Goal: Task Accomplishment & Management: Complete application form

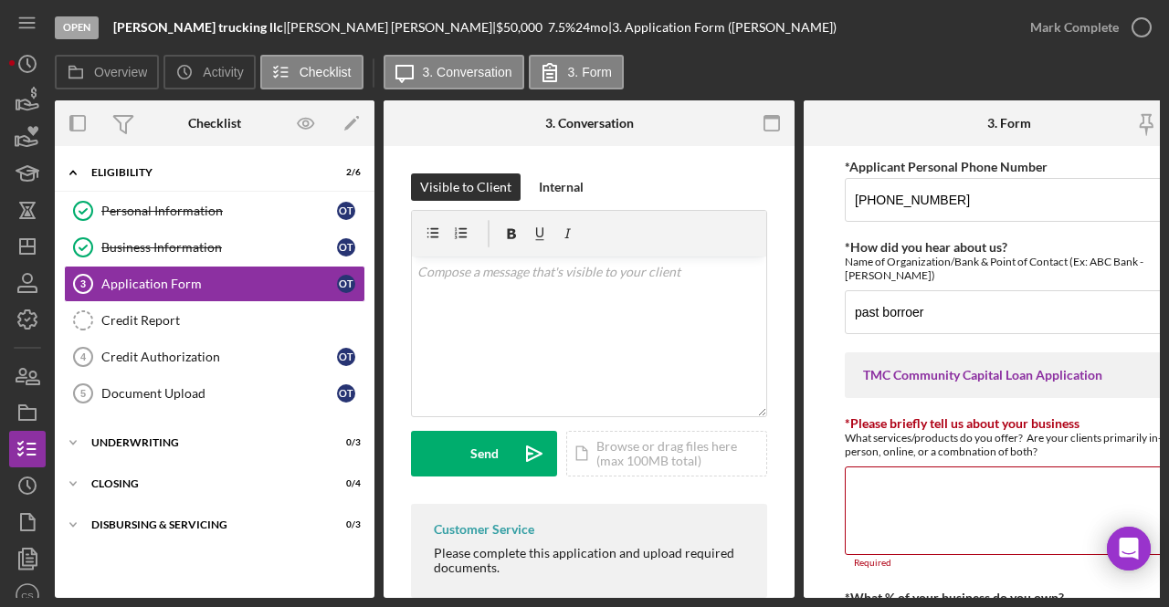
scroll to position [877, 0]
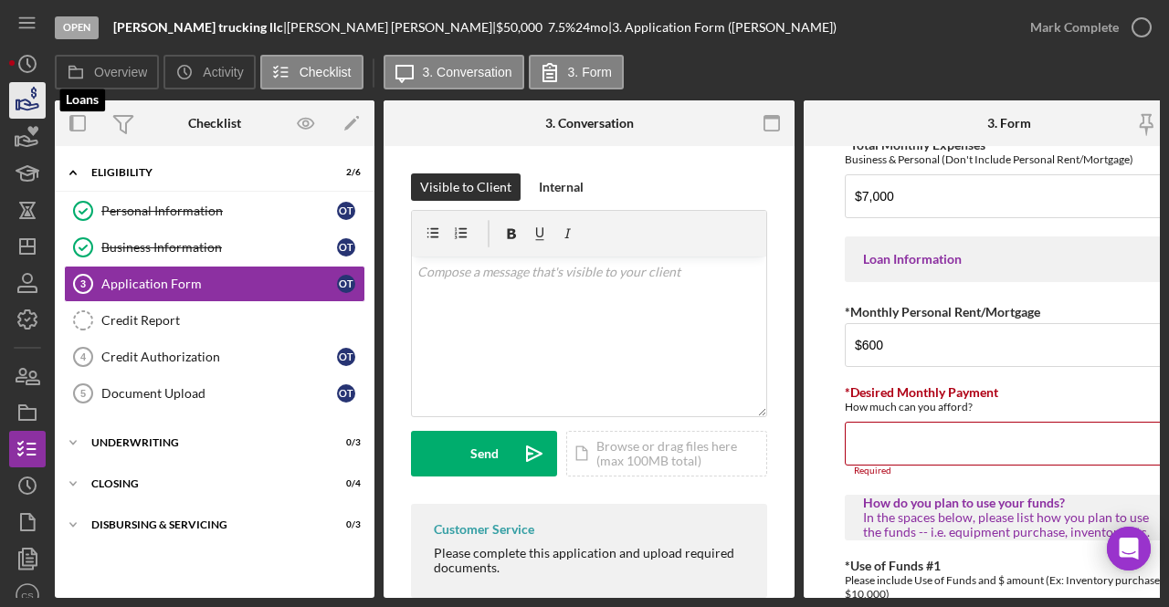
click at [27, 93] on icon "button" at bounding box center [28, 101] width 46 height 46
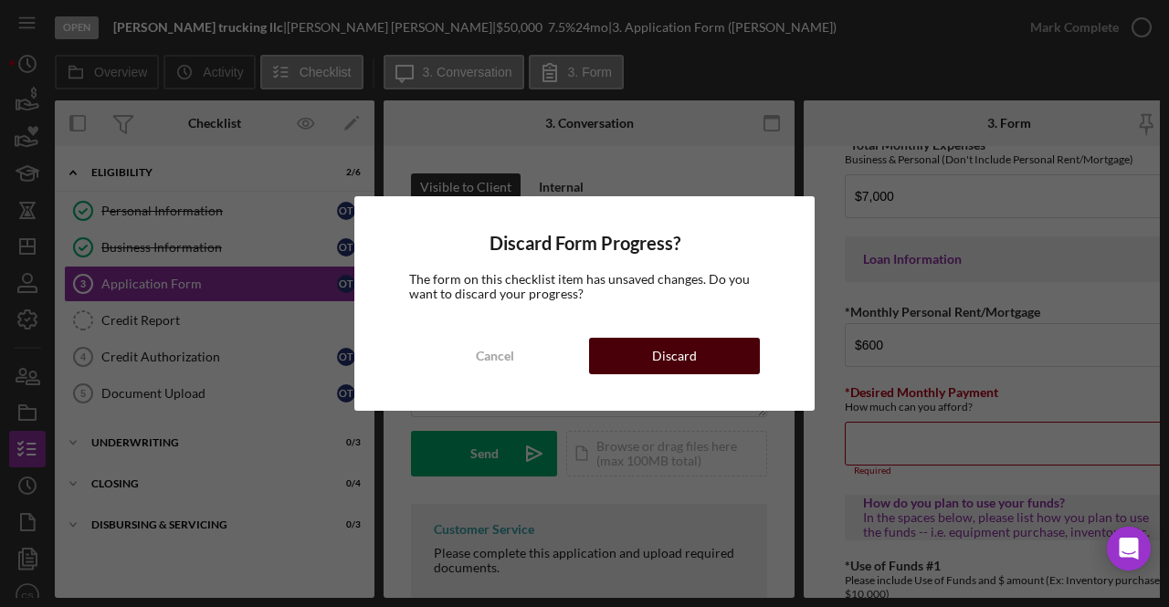
click at [652, 357] on button "Discard" at bounding box center [674, 356] width 171 height 37
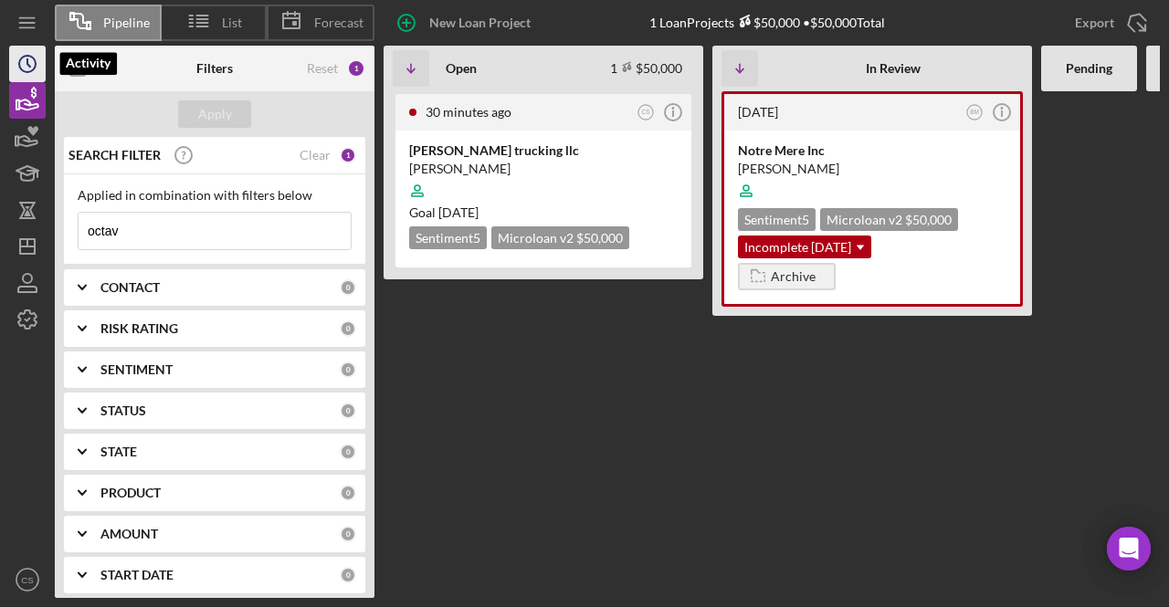
click at [10, 58] on icon "Icon/History" at bounding box center [28, 64] width 46 height 46
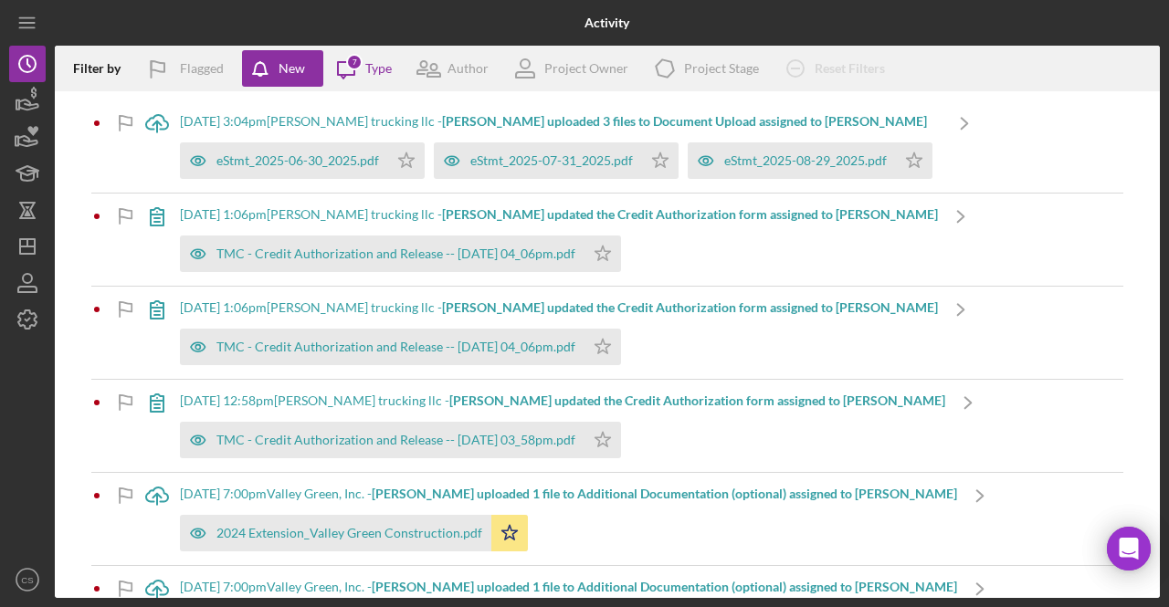
click at [42, 41] on div "Icon/Menu" at bounding box center [27, 23] width 37 height 46
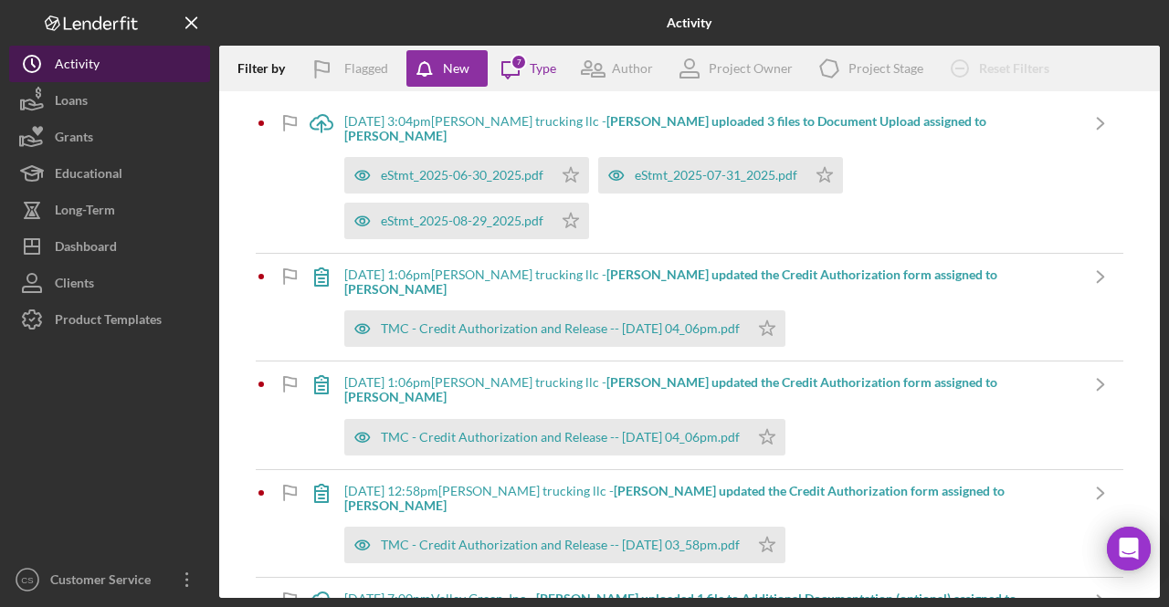
click at [70, 62] on div "Activity" at bounding box center [77, 66] width 45 height 41
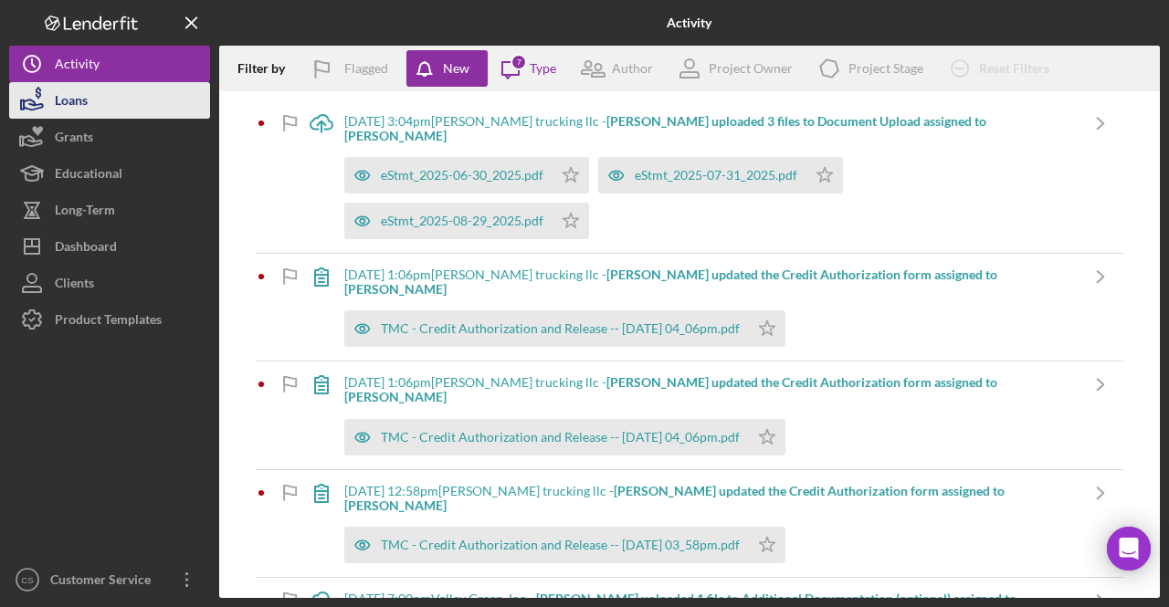
click at [106, 110] on button "Loans" at bounding box center [109, 100] width 201 height 37
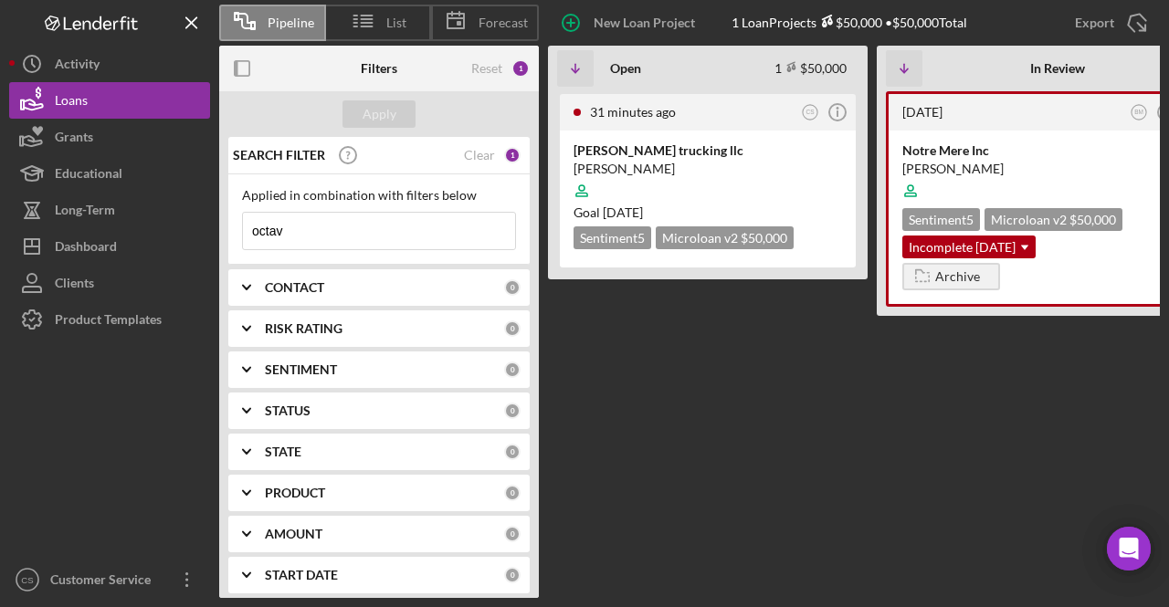
click at [322, 229] on input "octav" at bounding box center [379, 231] width 272 height 37
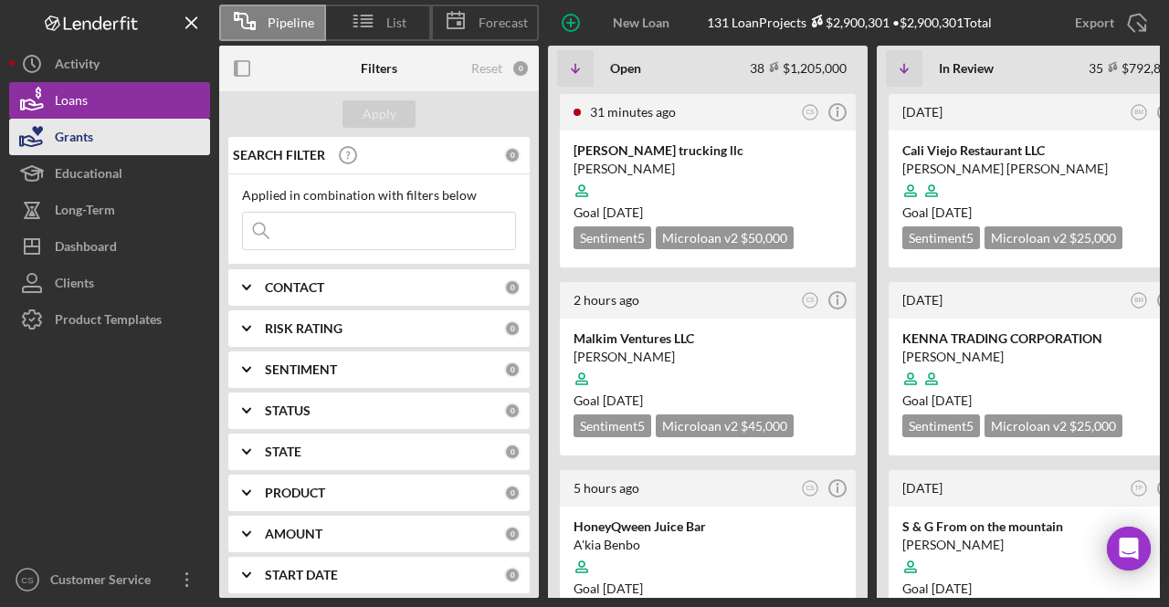
click at [79, 134] on div "Grants" at bounding box center [74, 139] width 38 height 41
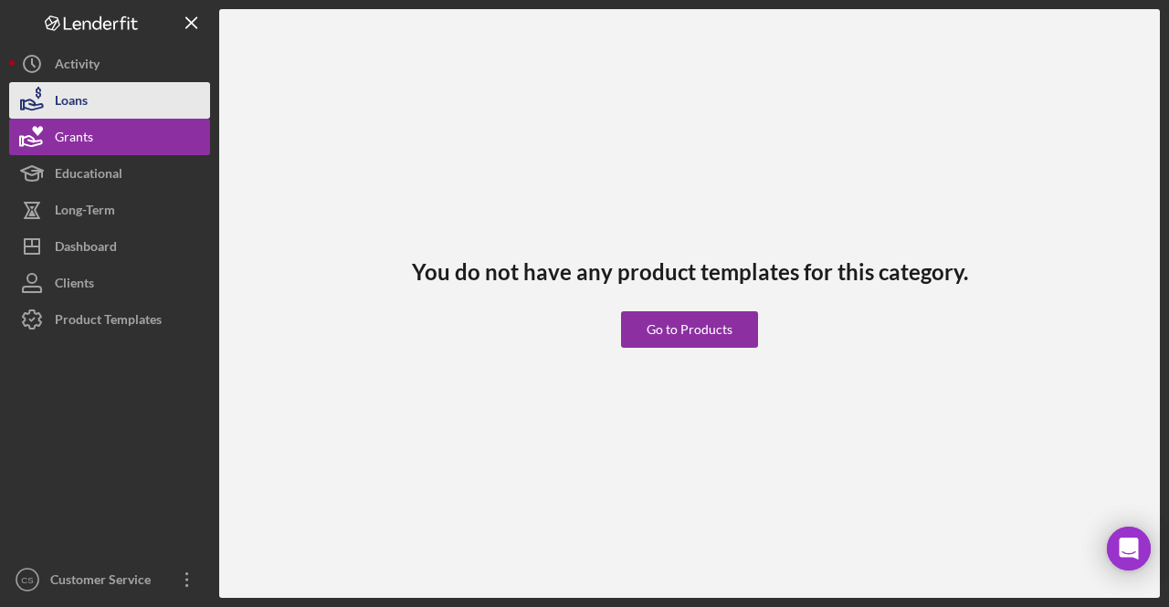
click at [110, 103] on button "Loans" at bounding box center [109, 100] width 201 height 37
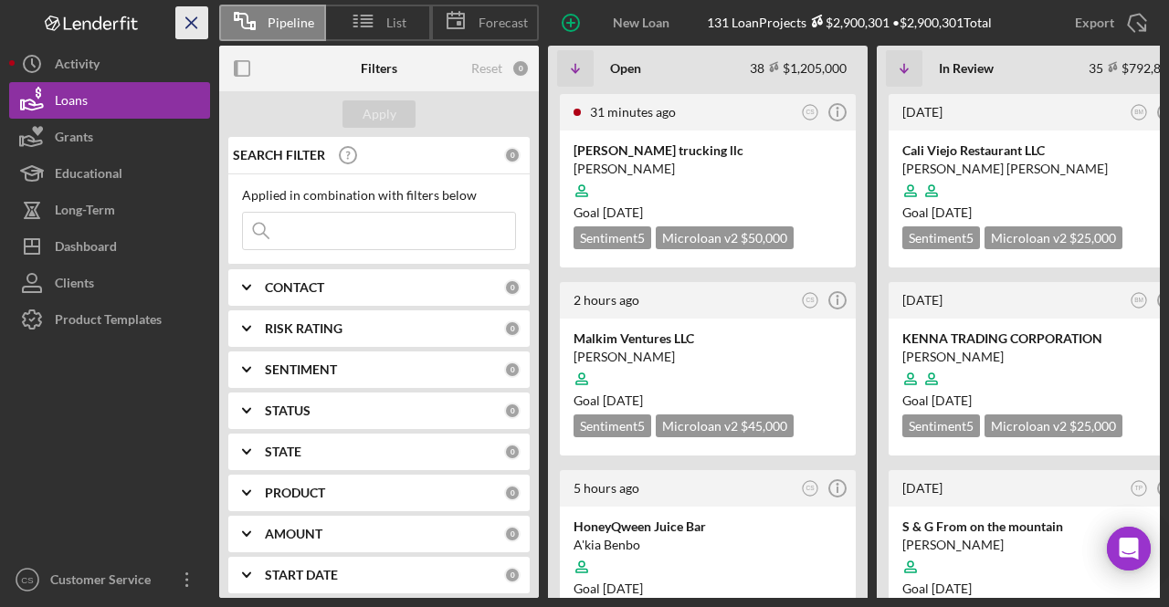
click at [183, 17] on icon "Icon/Menu Close" at bounding box center [192, 23] width 41 height 41
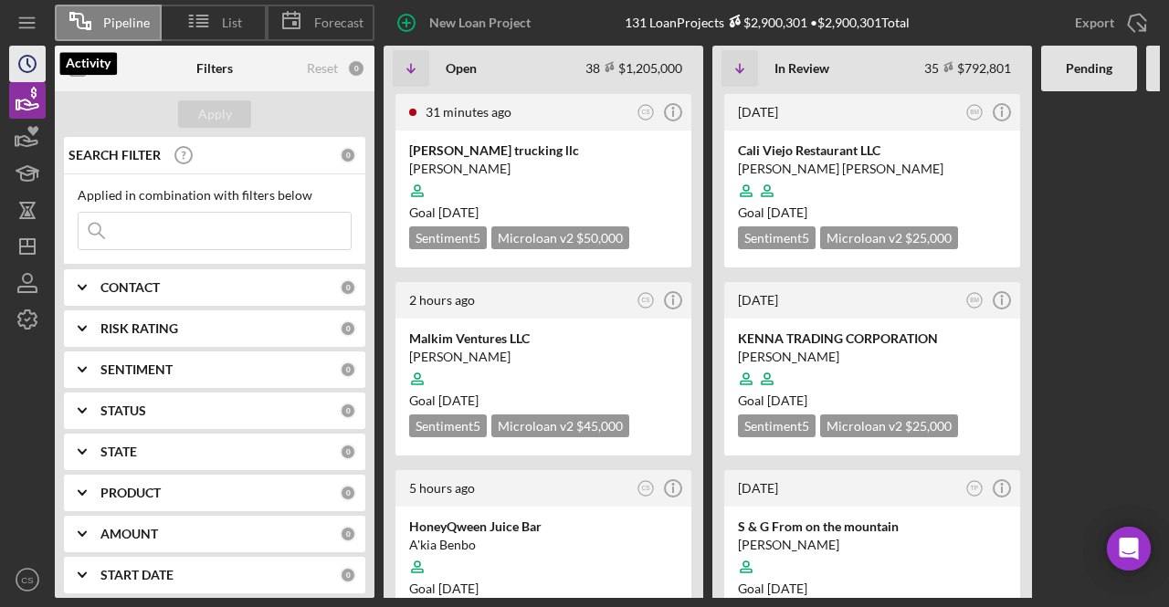
click at [22, 52] on icon "Icon/History" at bounding box center [28, 64] width 46 height 46
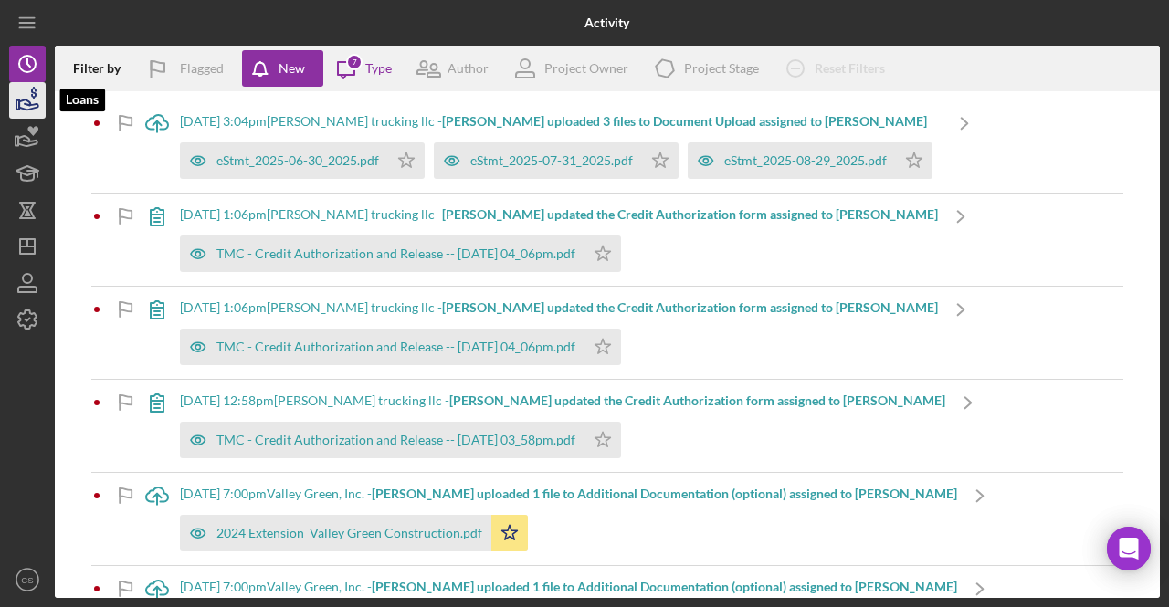
click at [23, 100] on icon "button" at bounding box center [28, 105] width 19 height 10
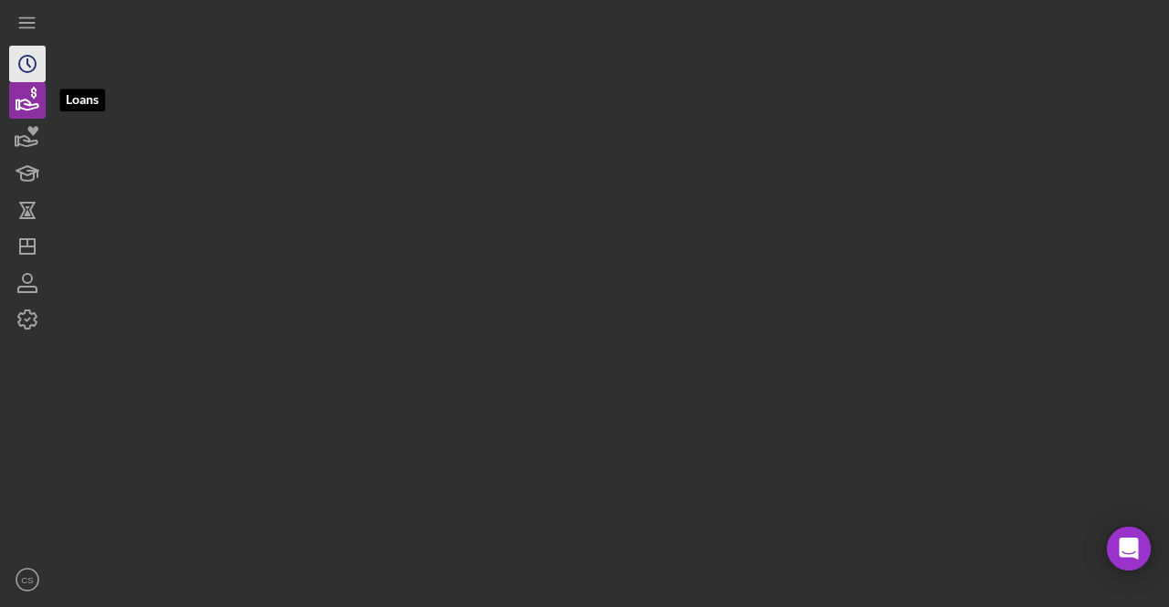
click at [26, 64] on icon "Icon/History" at bounding box center [28, 64] width 46 height 46
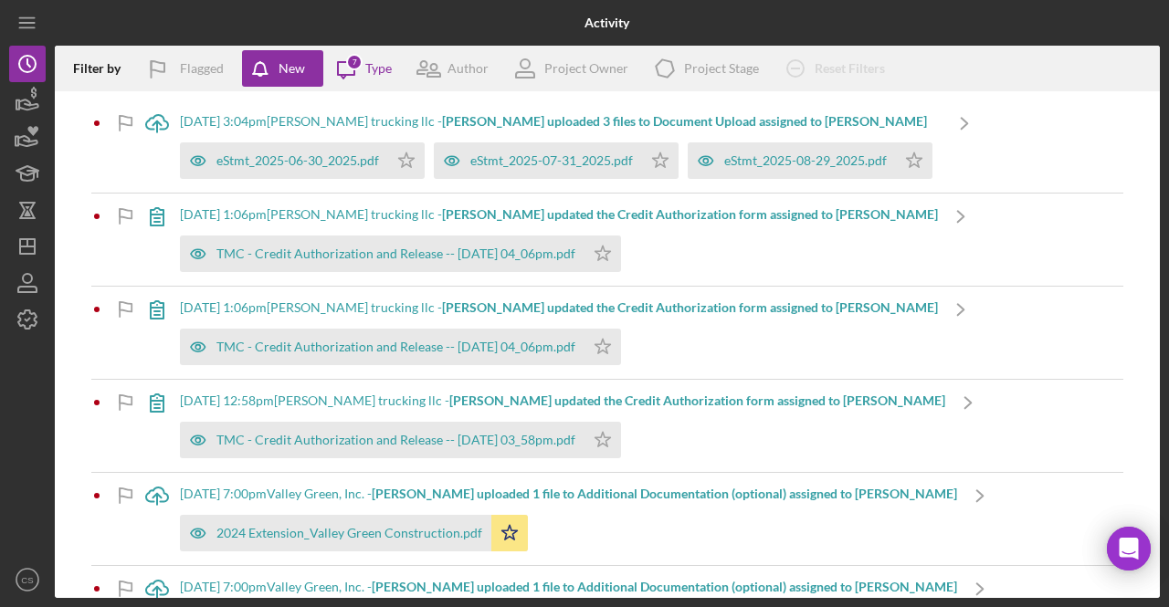
click at [1023, 146] on div "Icon/Upload 9/4/2025 at 3:04pm tirado trucking llc - octavio t. uploaded 3 file…" at bounding box center [607, 146] width 1032 height 92
click at [20, 116] on icon "button" at bounding box center [28, 101] width 46 height 46
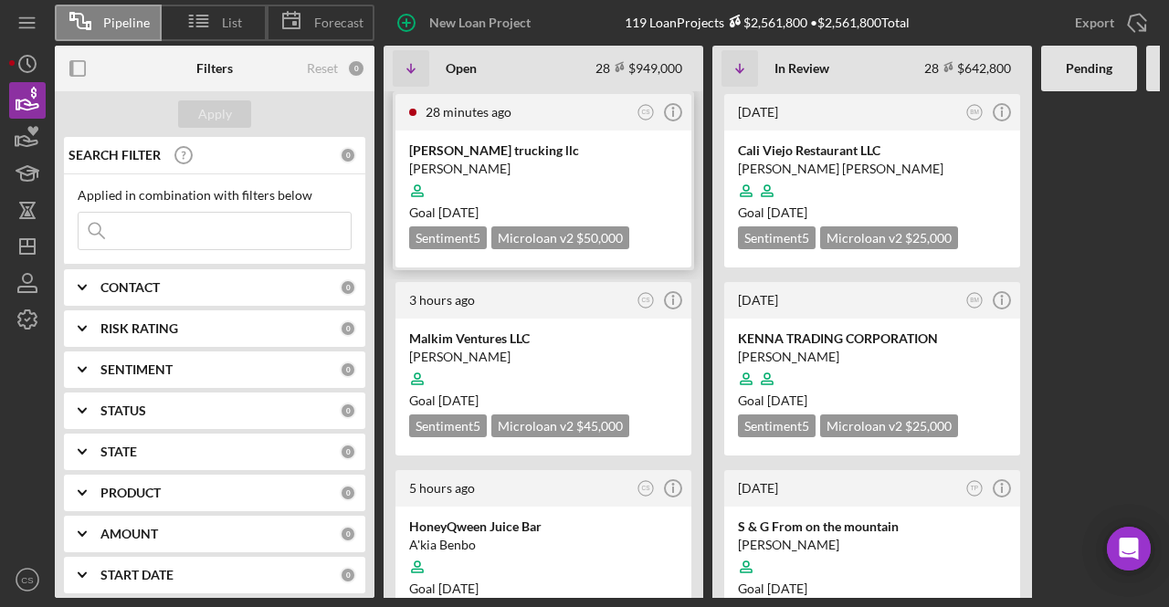
click at [525, 173] on div "[PERSON_NAME]" at bounding box center [543, 169] width 268 height 18
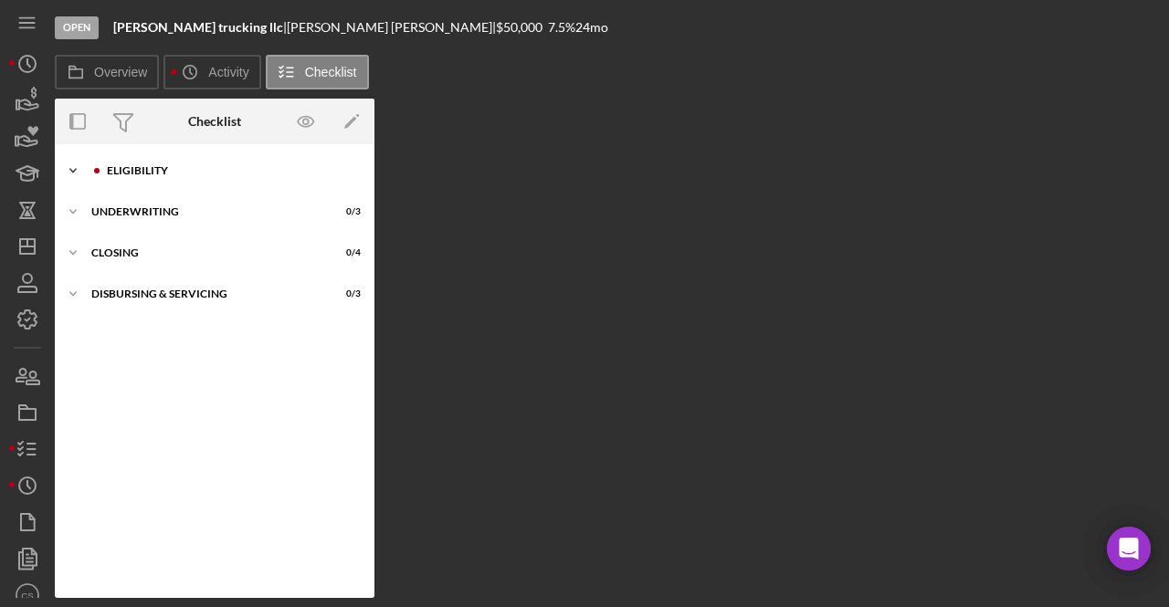
click at [226, 167] on div "Eligibility" at bounding box center [229, 170] width 245 height 11
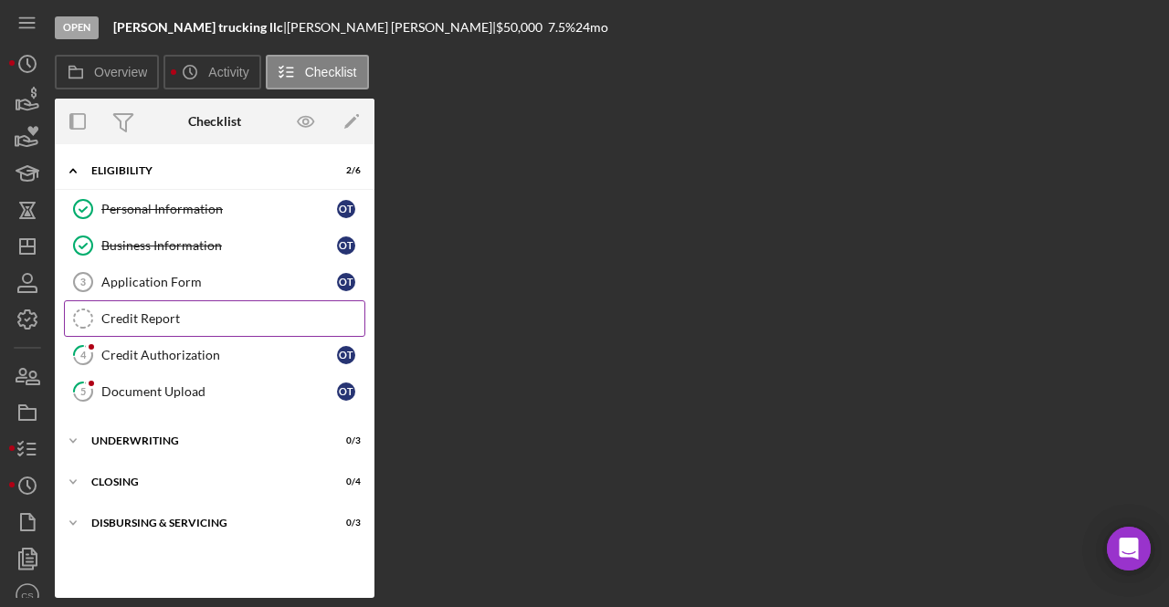
click at [219, 320] on div "Credit Report" at bounding box center [232, 318] width 263 height 15
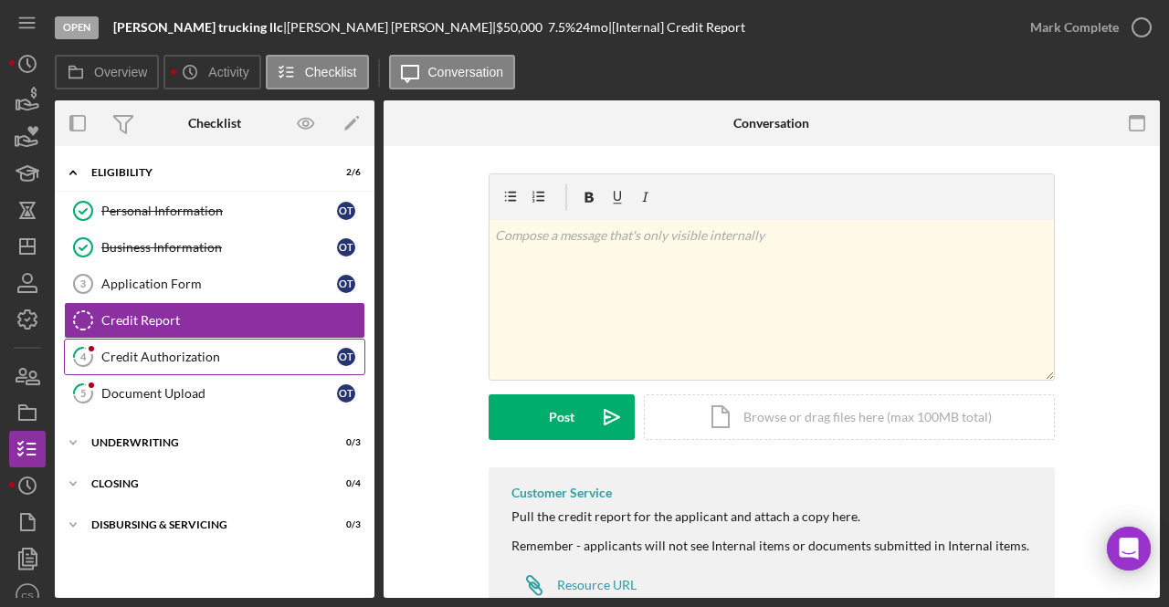
click at [223, 355] on div "Credit Authorization" at bounding box center [219, 357] width 236 height 15
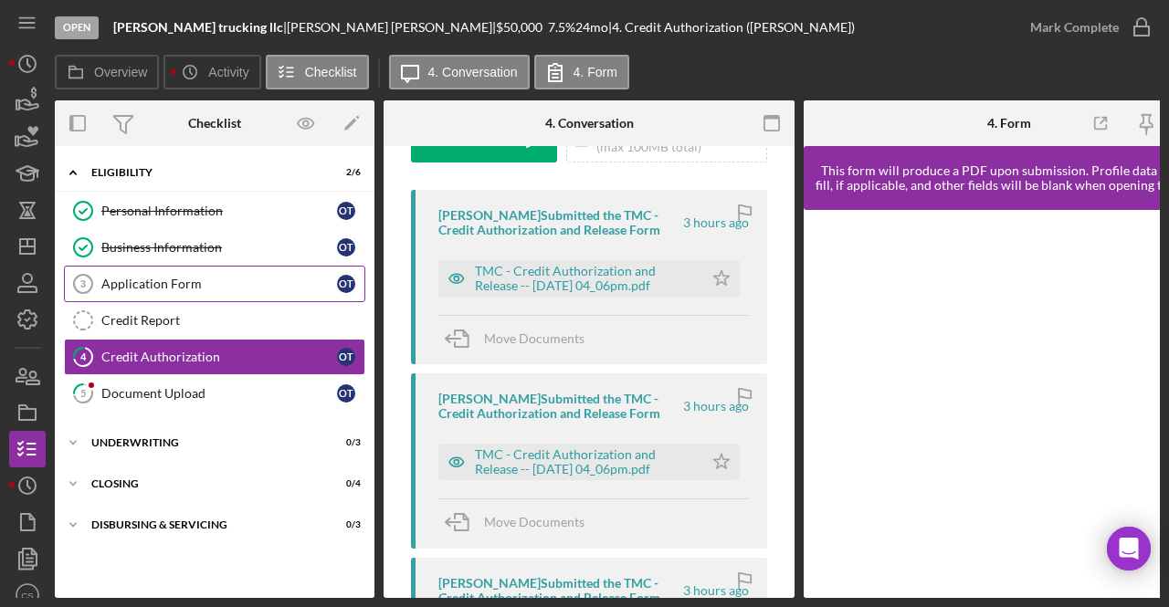
click at [199, 277] on div "Application Form" at bounding box center [219, 284] width 236 height 15
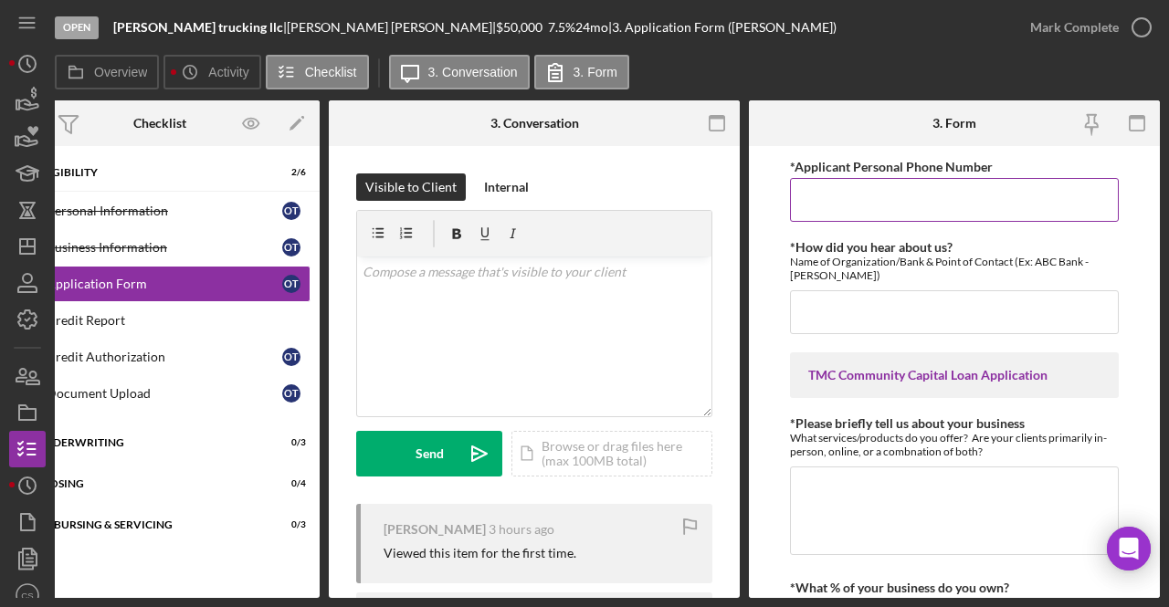
click at [911, 210] on input "*Applicant Personal Phone Number" at bounding box center [954, 200] width 329 height 44
type input "[PHONE_NUMBER]"
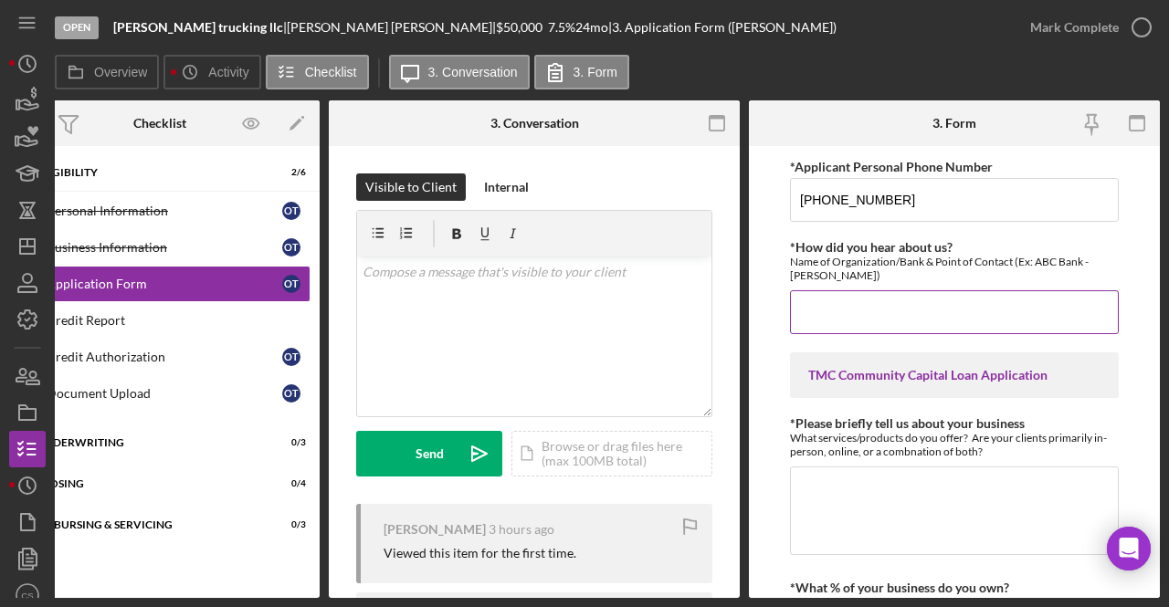
click at [923, 295] on input "*How did you hear about us?" at bounding box center [954, 312] width 329 height 44
type input "past borroer"
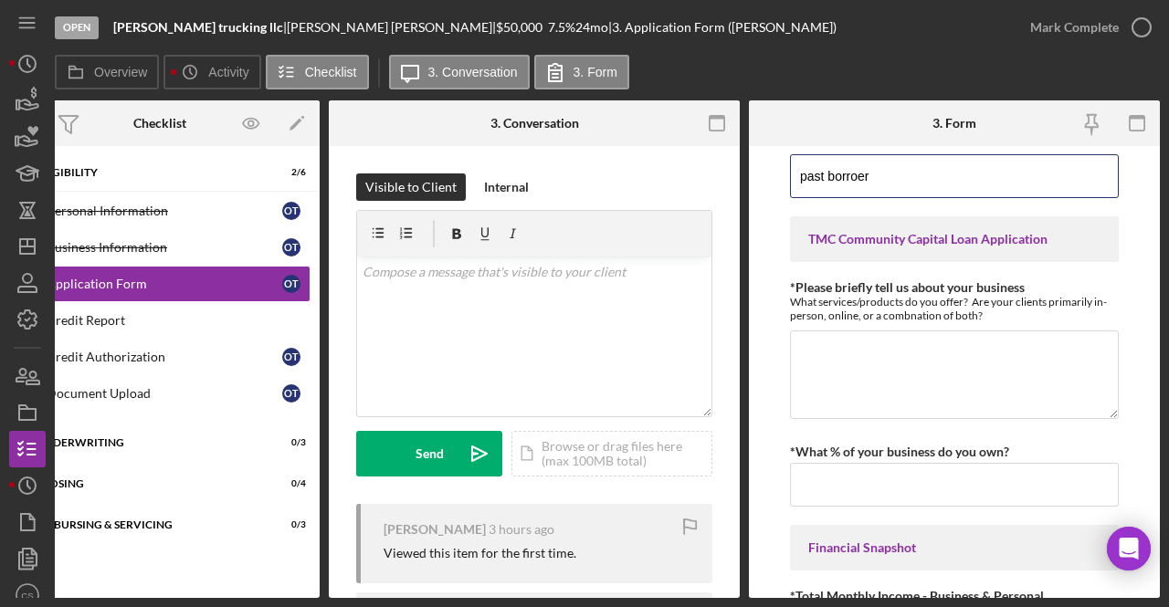
scroll to position [135, 0]
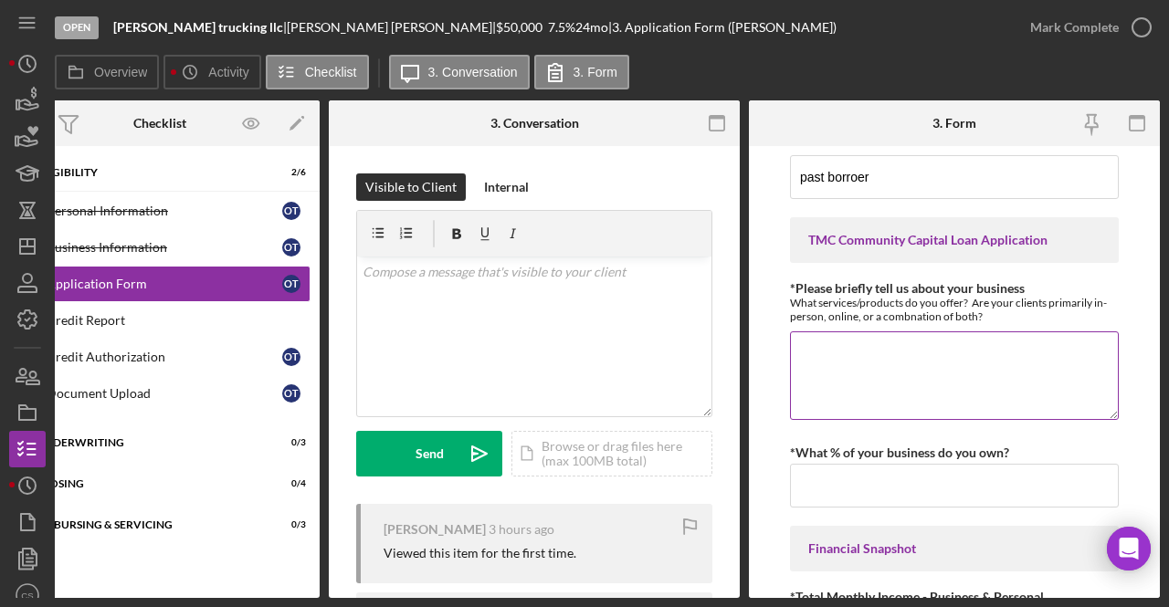
click at [939, 359] on textarea "*Please briefly tell us about your business" at bounding box center [954, 375] width 329 height 88
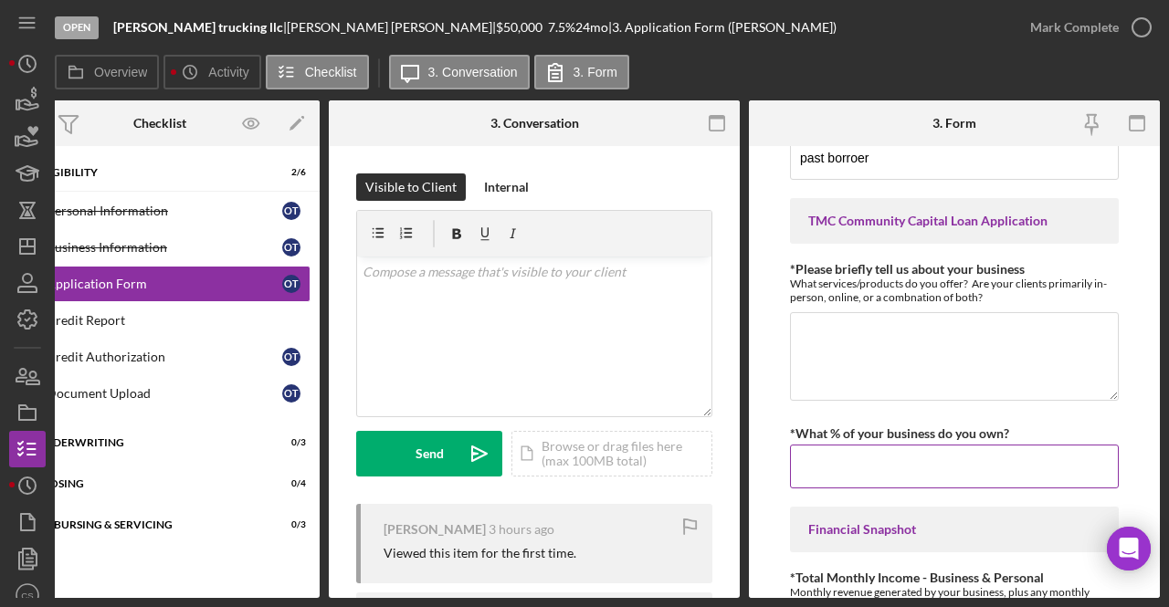
click at [881, 454] on input "*What % of your business do you own?" at bounding box center [954, 467] width 329 height 44
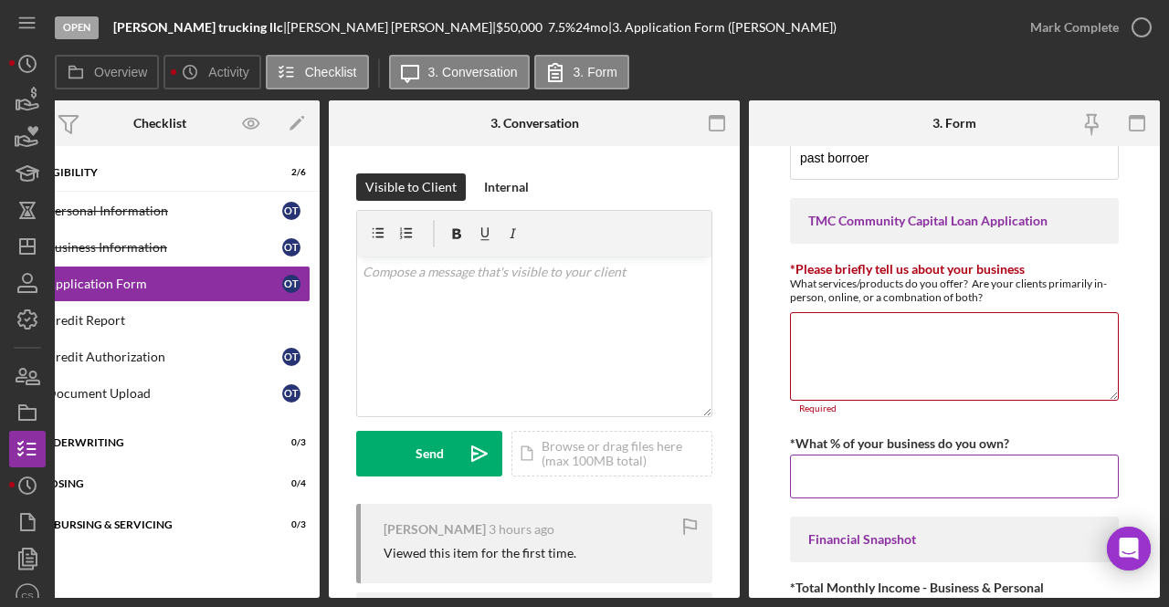
type input "100.00000%"
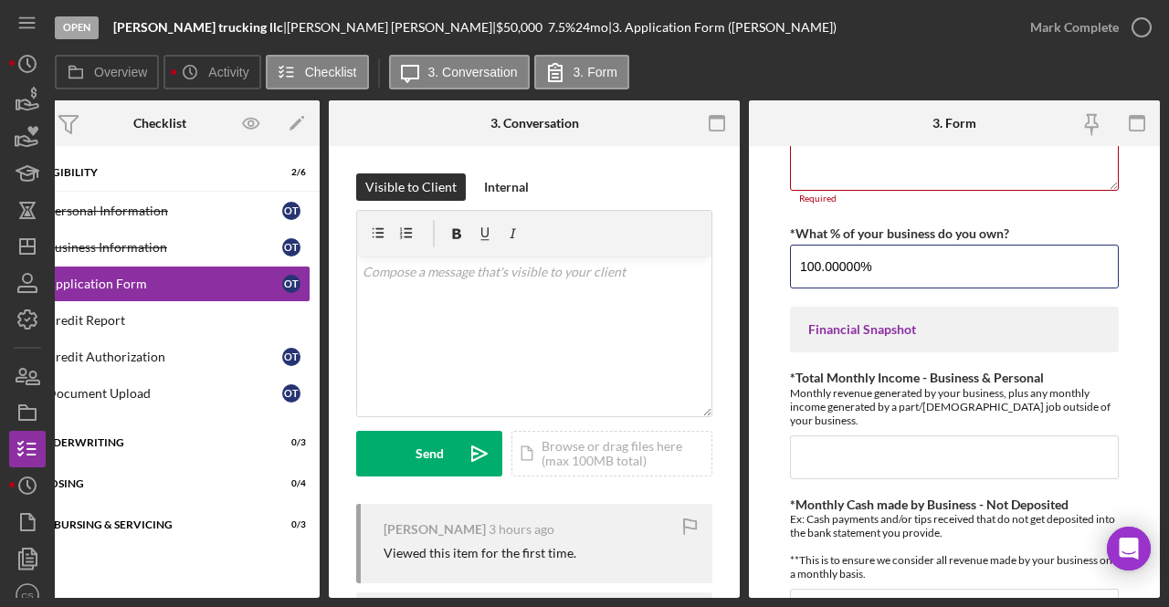
scroll to position [500, 0]
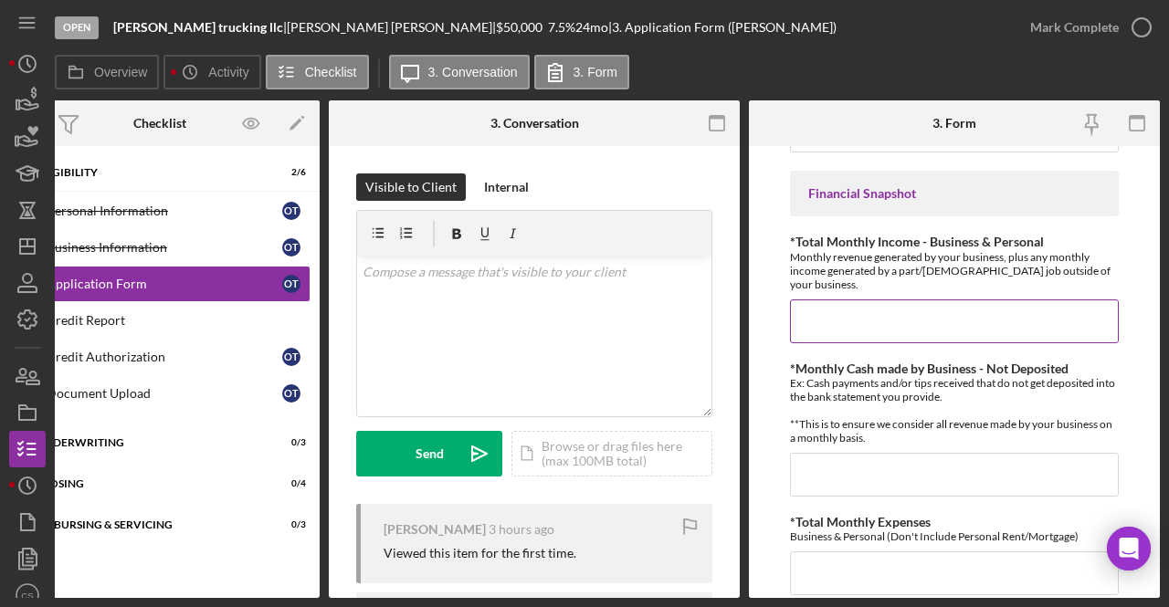
click at [887, 299] on input "*Total Monthly Income - Business & Personal" at bounding box center [954, 321] width 329 height 44
type input "$20,000"
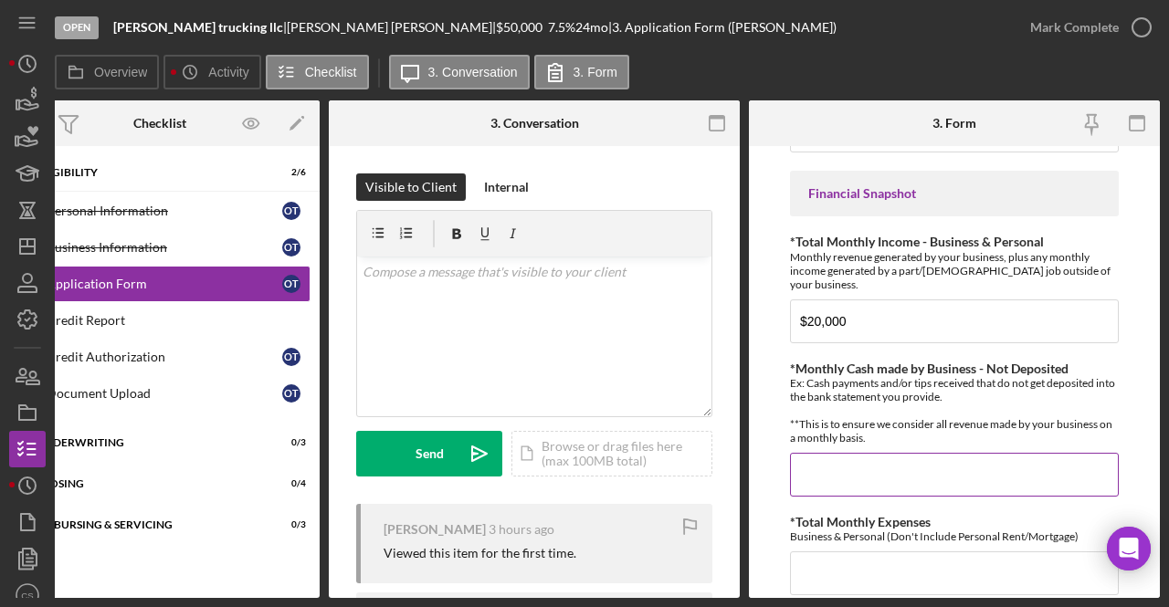
click at [900, 446] on div "*Monthly Cash made by Business - Not Deposited Ex: Cash payments and/or tips re…" at bounding box center [954, 429] width 329 height 135
click at [898, 457] on input "*Monthly Cash made by Business - Not Deposited" at bounding box center [954, 475] width 329 height 44
type input "$0"
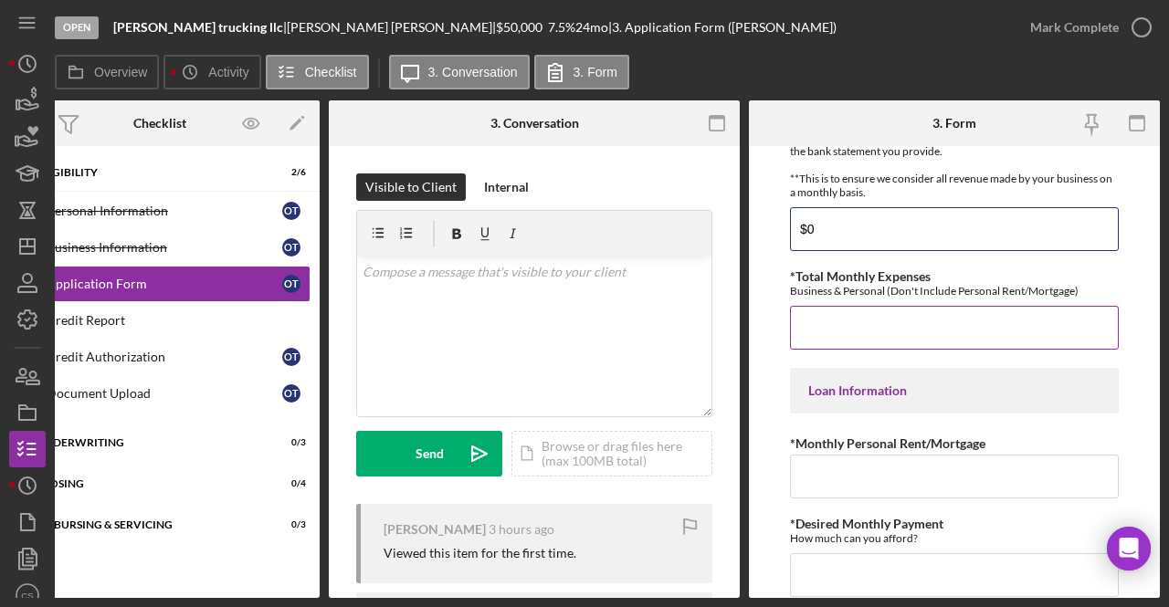
scroll to position [745, 0]
click at [894, 298] on div "*Total Monthly Expenses Business & Personal (Don't Include Personal Rent/Mortga…" at bounding box center [954, 310] width 329 height 80
click at [895, 337] on input "*Total Monthly Expenses" at bounding box center [954, 329] width 329 height 44
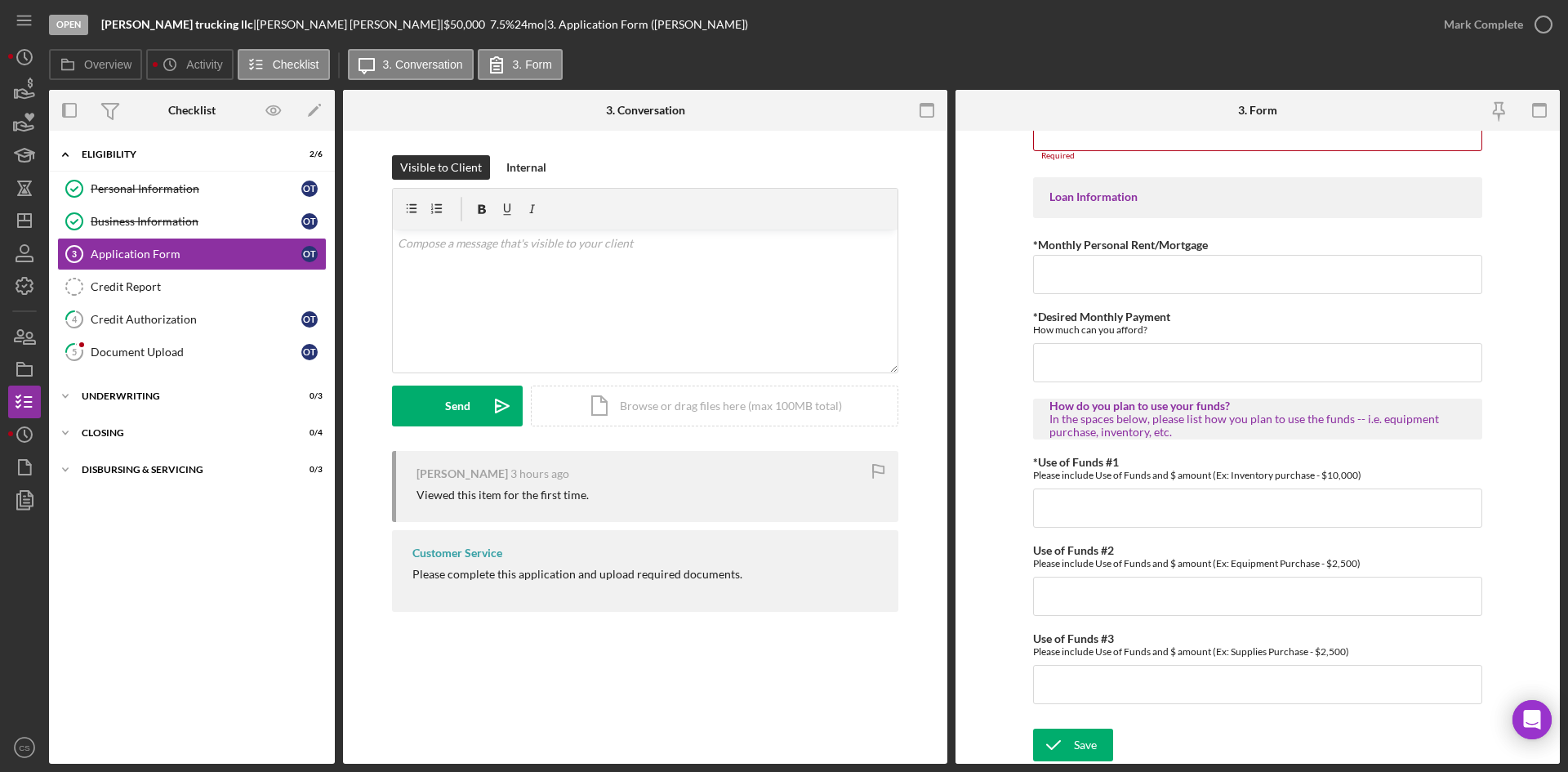
scroll to position [793, 0]
